Goal: Task Accomplishment & Management: Manage account settings

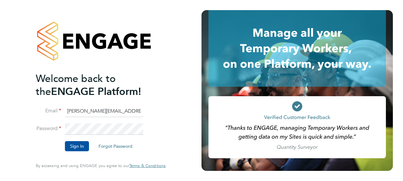
drag, startPoint x: 89, startPoint y: 112, endPoint x: 39, endPoint y: 113, distance: 50.1
click at [39, 113] on li "Email dale.moffat@search.co.uk" at bounding box center [98, 115] width 124 height 18
type input "daniel.proudfoot@search.co.uk"
click at [0, 110] on html "Welcome back to the ENGAGE Platform! Email daniel.proudfoot@search.co.uk Passwo…" at bounding box center [201, 90] width 403 height 181
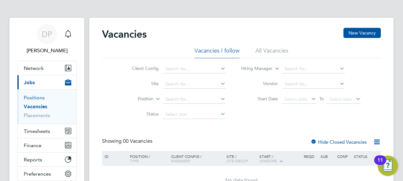
click at [37, 98] on link "Positions" at bounding box center [34, 98] width 21 height 6
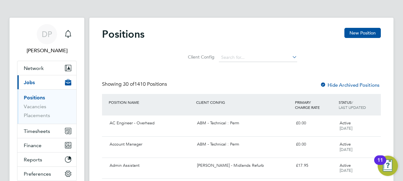
click at [128, 63] on div "Client Config" at bounding box center [241, 56] width 279 height 18
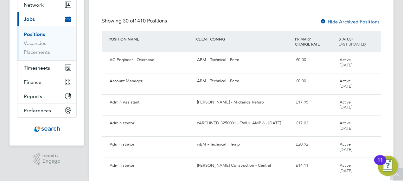
scroll to position [76, 0]
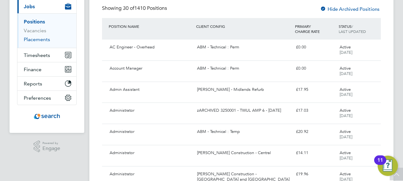
click at [24, 42] on link "Placements" at bounding box center [37, 39] width 26 height 6
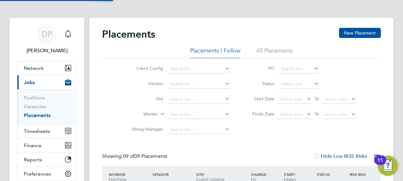
click at [117, 70] on div "Client Config Vendor Site Worker Hiring Manager PO Status Start Date Select dat…" at bounding box center [241, 97] width 279 height 79
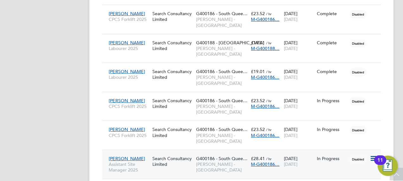
click at [272, 162] on span "M-G400186…" at bounding box center [265, 165] width 29 height 6
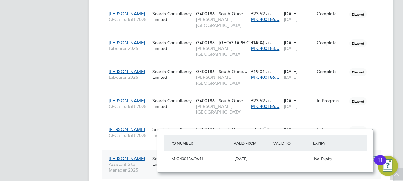
click at [258, 162] on span "M-G400186…" at bounding box center [265, 165] width 29 height 6
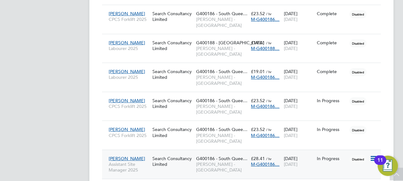
click at [258, 162] on span "M-G400186…" at bounding box center [265, 165] width 29 height 6
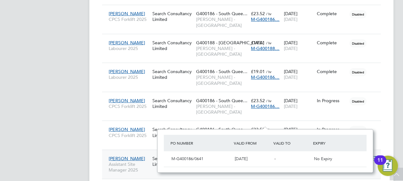
click at [126, 156] on span "Stuart Snaddon" at bounding box center [127, 159] width 36 height 6
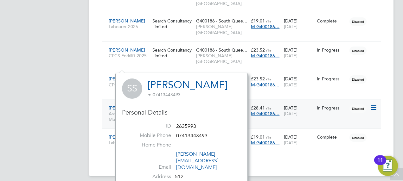
click at [338, 105] on div "In Progress" at bounding box center [332, 108] width 30 height 6
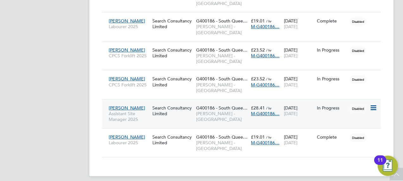
scroll to position [250, 0]
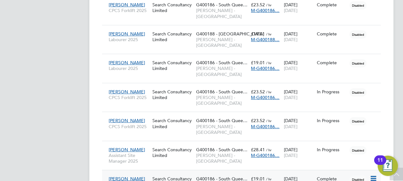
click at [126, 173] on div "Paul Michael Labourer 2025" at bounding box center [129, 182] width 44 height 18
click at [125, 147] on span "Stuart Snaddon" at bounding box center [127, 150] width 36 height 6
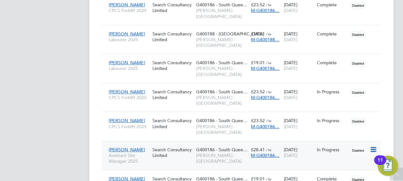
click at [115, 147] on span "Stuart Snaddon" at bounding box center [127, 150] width 36 height 6
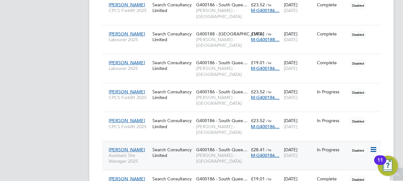
click at [130, 153] on span "Assistant Site Manager 2025" at bounding box center [129, 158] width 41 height 11
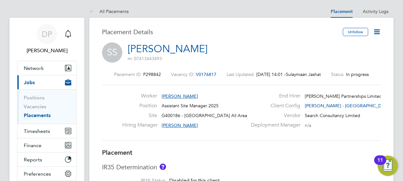
click at [336, 62] on div "SS [PERSON_NAME] m: 07413443493" at bounding box center [241, 54] width 279 height 22
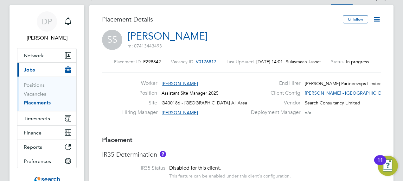
scroll to position [25, 0]
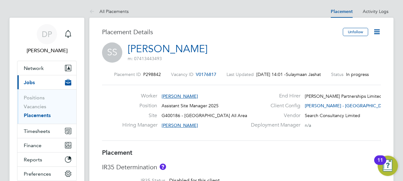
click at [377, 29] on icon at bounding box center [377, 32] width 8 height 8
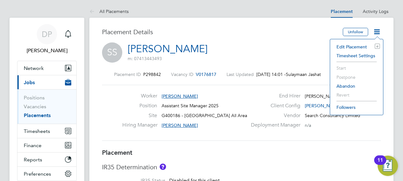
click at [283, 68] on div "Placement ID P298842 Vacancy ID V0176817 Last Updated 29 Sep 2025, 14:01 - Sula…" at bounding box center [241, 106] width 279 height 85
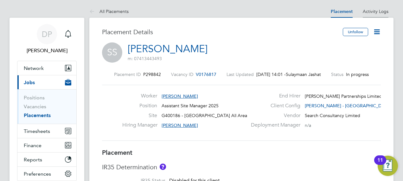
click at [380, 11] on link "Activity Logs" at bounding box center [376, 12] width 26 height 6
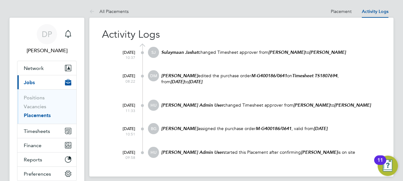
click at [34, 116] on link "Placements" at bounding box center [37, 116] width 27 height 6
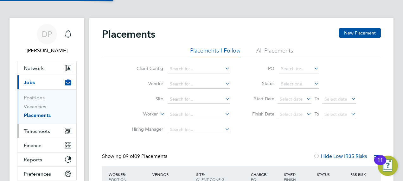
click at [35, 132] on span "Timesheets" at bounding box center [37, 131] width 26 height 6
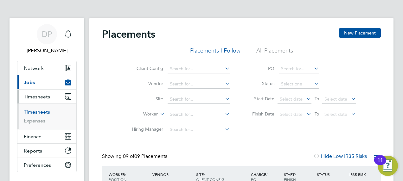
click at [44, 111] on link "Timesheets" at bounding box center [37, 112] width 26 height 6
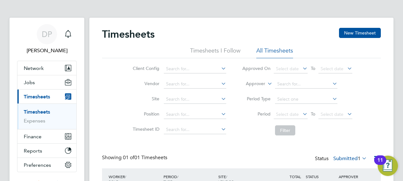
click at [96, 106] on div "Timesheets New Timesheet Timesheets I Follow All Timesheets Client Config Vendo…" at bounding box center [241, 121] width 305 height 206
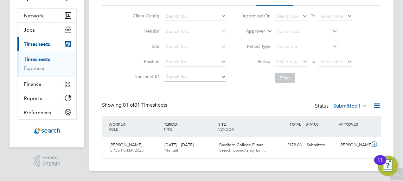
click at [6, 159] on div "DP Dan Proudfoot Notifications Applications: Network Team Members Businesses Si…" at bounding box center [201, 64] width 403 height 234
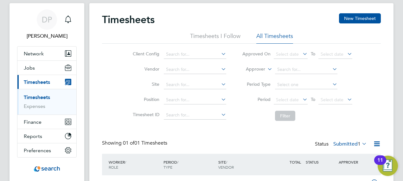
scroll to position [2, 0]
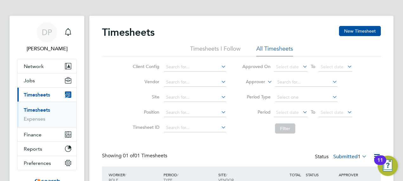
click at [194, 61] on li "Client Config" at bounding box center [178, 67] width 111 height 15
click at [189, 64] on input at bounding box center [195, 67] width 62 height 9
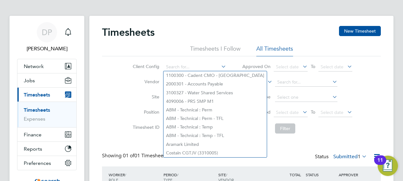
click at [138, 97] on label "Site" at bounding box center [145, 97] width 29 height 6
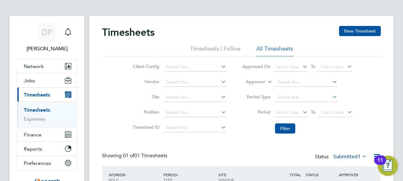
click at [205, 88] on li "Vendor" at bounding box center [178, 82] width 111 height 15
click at [205, 85] on input at bounding box center [195, 82] width 62 height 9
click at [131, 82] on label "Vendor" at bounding box center [145, 82] width 29 height 6
click at [193, 115] on input at bounding box center [195, 112] width 62 height 9
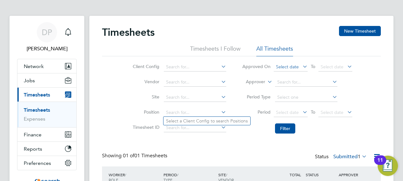
click at [297, 65] on span "Select date" at bounding box center [287, 67] width 23 height 6
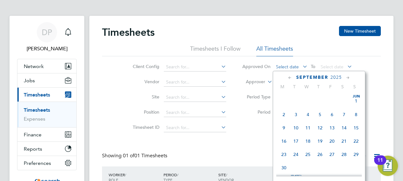
scroll to position [245, 0]
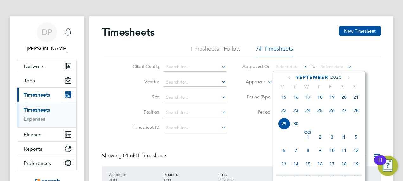
click at [126, 126] on li "Timesheet ID" at bounding box center [178, 128] width 111 height 15
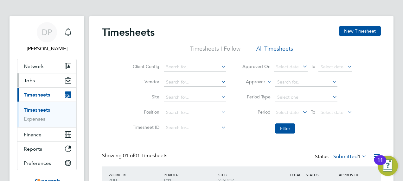
click at [22, 77] on button "Jobs" at bounding box center [46, 81] width 59 height 14
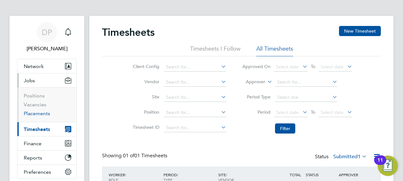
click at [31, 111] on link "Placements" at bounding box center [37, 114] width 26 height 6
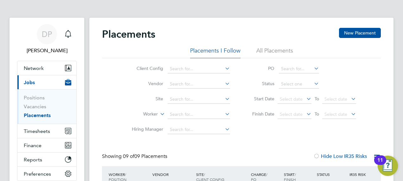
scroll to position [18, 55]
click at [122, 130] on li "Hiring Manager" at bounding box center [178, 129] width 119 height 15
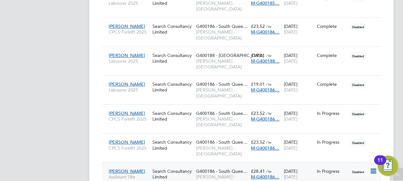
click at [121, 169] on span "[PERSON_NAME]" at bounding box center [127, 172] width 36 height 6
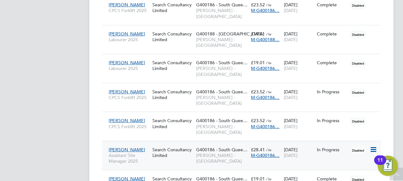
click at [374, 146] on icon at bounding box center [373, 150] width 6 height 8
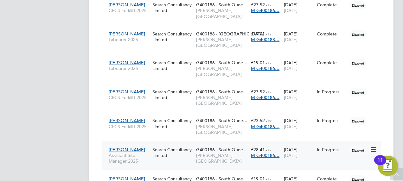
click at [264, 153] on span "M-G400186…" at bounding box center [265, 156] width 29 height 6
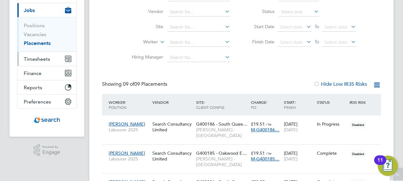
click at [51, 57] on button "Timesheets" at bounding box center [46, 59] width 59 height 14
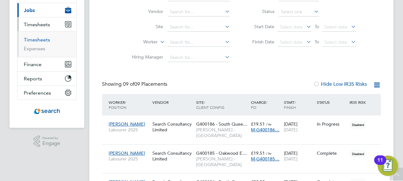
click at [45, 39] on link "Timesheets" at bounding box center [37, 40] width 26 height 6
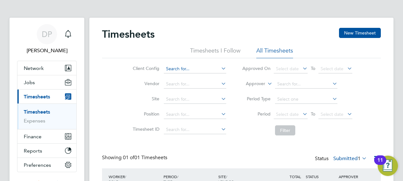
click at [193, 66] on input at bounding box center [195, 69] width 62 height 9
click at [123, 110] on li "Position" at bounding box center [178, 114] width 111 height 15
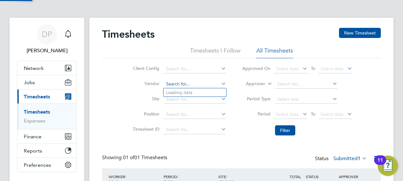
click at [196, 84] on input at bounding box center [195, 84] width 62 height 9
click at [99, 105] on div "Timesheets New Timesheet Timesheets I Follow All Timesheets Client Config Vendo…" at bounding box center [241, 121] width 305 height 206
click at [194, 110] on li "Position" at bounding box center [178, 114] width 111 height 15
click at [204, 112] on input at bounding box center [195, 114] width 62 height 9
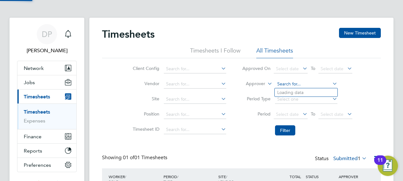
click at [298, 84] on input at bounding box center [306, 84] width 62 height 9
click at [372, 93] on div "Client Config Vendor Site Position Timesheet ID Approved On Select date To Sele…" at bounding box center [241, 98] width 279 height 81
click at [305, 94] on li "Period Type" at bounding box center [297, 99] width 126 height 15
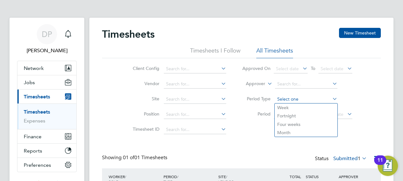
click at [304, 95] on input at bounding box center [306, 99] width 62 height 9
click at [191, 47] on div "Timesheets New Timesheet" at bounding box center [241, 37] width 279 height 19
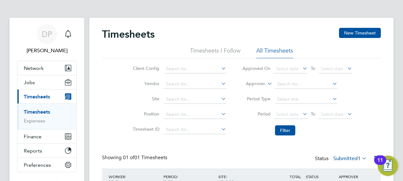
click at [193, 48] on li "Timesheets I Follow" at bounding box center [215, 52] width 50 height 11
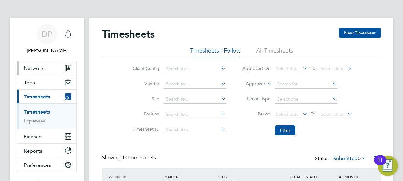
click at [40, 73] on button "Network" at bounding box center [46, 68] width 59 height 14
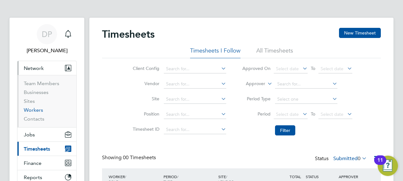
click at [41, 109] on link "Workers" at bounding box center [33, 110] width 19 height 6
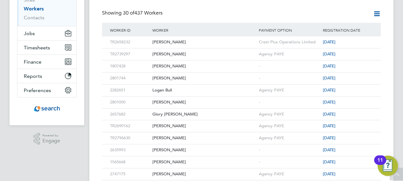
scroll to position [127, 0]
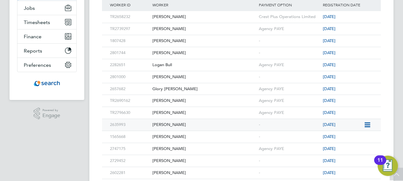
click at [169, 124] on div "[PERSON_NAME]" at bounding box center [204, 125] width 107 height 12
click at [41, 118] on span "Powered by Engage" at bounding box center [50, 114] width 21 height 12
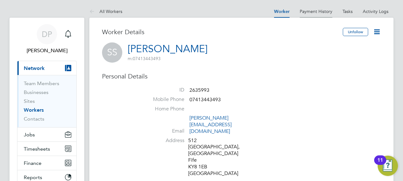
click at [303, 14] on li "Payment History" at bounding box center [316, 11] width 33 height 13
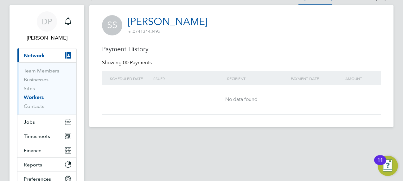
scroll to position [72, 0]
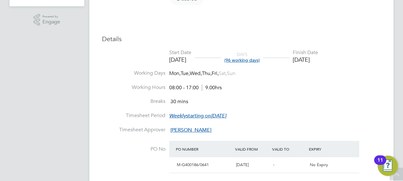
scroll to position [241, 0]
click at [226, 115] on em "[DATE]" at bounding box center [218, 116] width 15 height 6
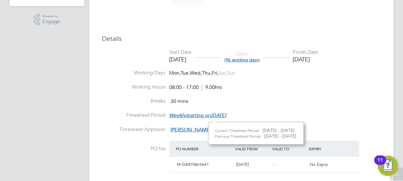
click at [226, 115] on em "[DATE]" at bounding box center [218, 116] width 15 height 6
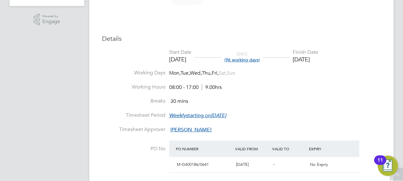
click at [353, 90] on li "Working Hours 08:00 - 17:00 9.00hrs" at bounding box center [241, 91] width 279 height 14
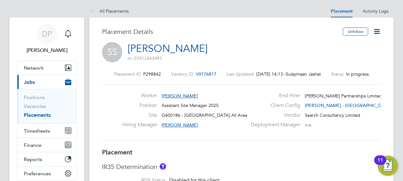
click at [379, 31] on icon at bounding box center [377, 32] width 8 height 8
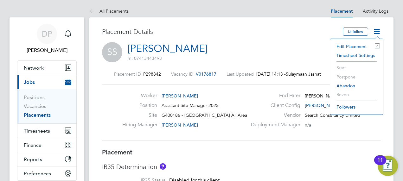
click at [276, 63] on div "SS [PERSON_NAME] m: 07413443493" at bounding box center [241, 53] width 279 height 22
